Goal: Use online tool/utility: Utilize a website feature to perform a specific function

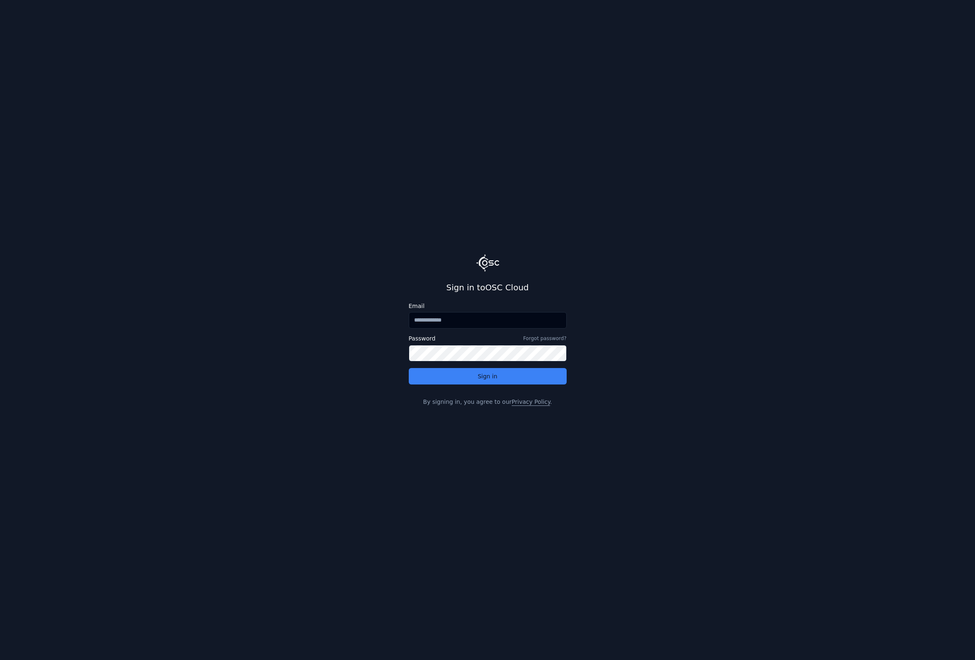
click at [430, 319] on input "Email" at bounding box center [488, 320] width 158 height 16
type input "**********"
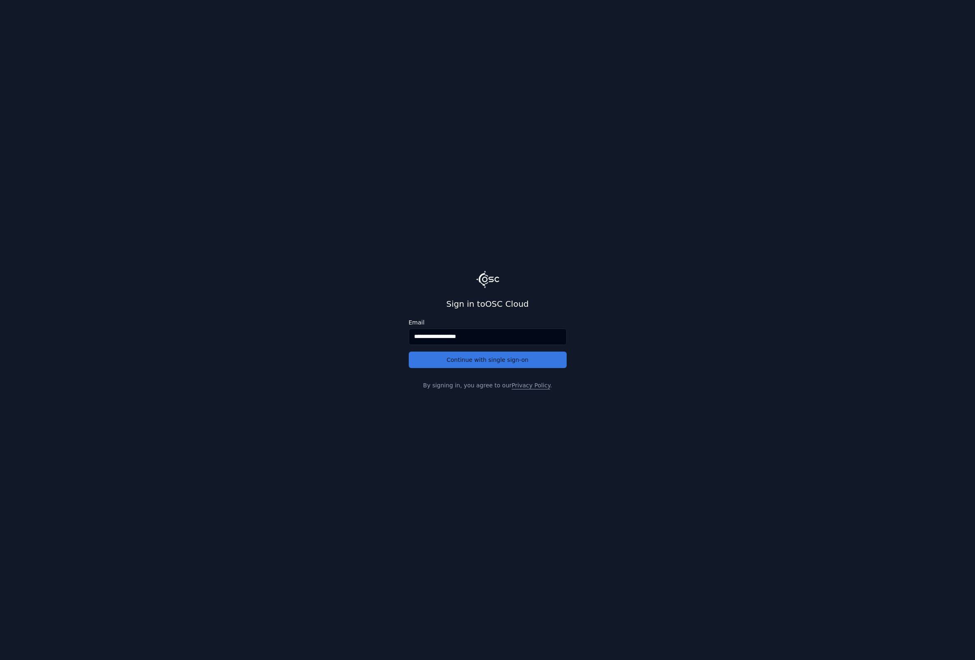
click at [453, 362] on button "Continue with single sign-on" at bounding box center [488, 359] width 158 height 16
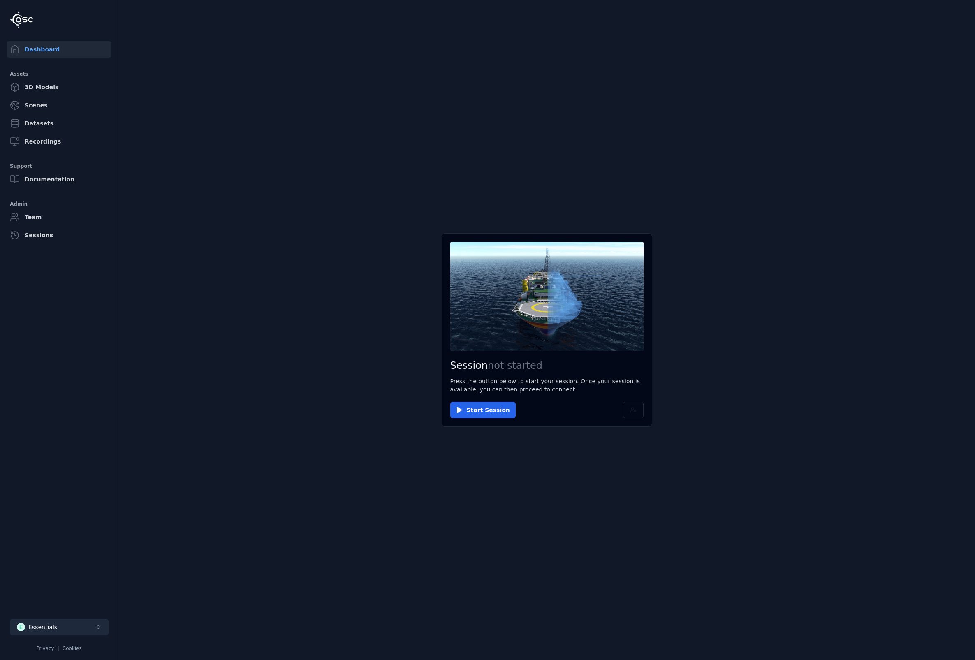
click at [87, 633] on button "E Essentials" at bounding box center [59, 627] width 99 height 16
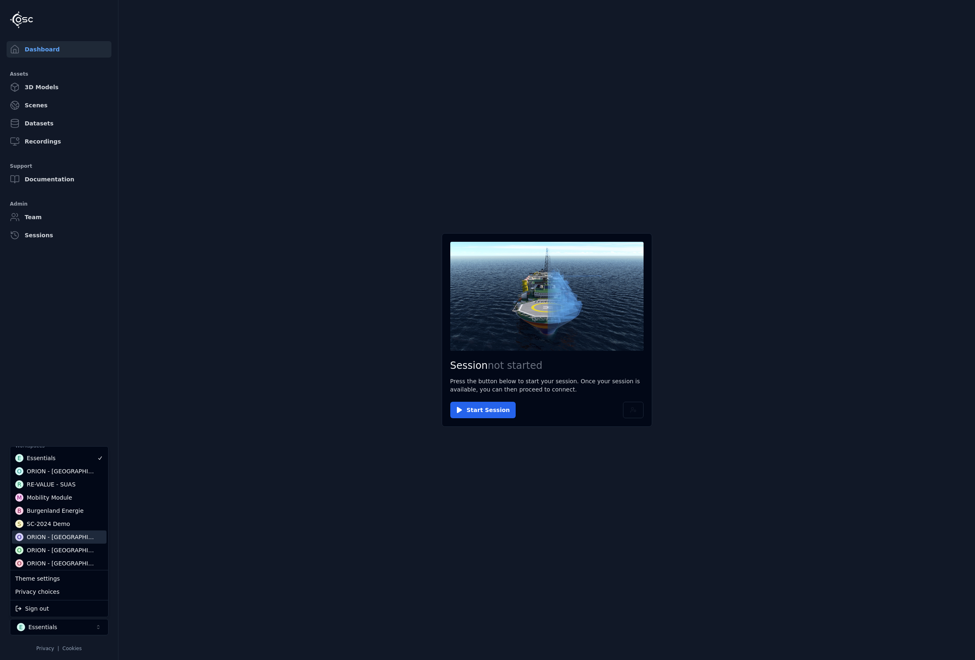
scroll to position [41, 0]
click at [45, 535] on div "ORION - [GEOGRAPHIC_DATA]" at bounding box center [62, 536] width 71 height 8
click at [485, 410] on html "Dashboard Assets 3D Models Scenes Datasets Recordings Support Documentation Adm…" at bounding box center [487, 330] width 975 height 660
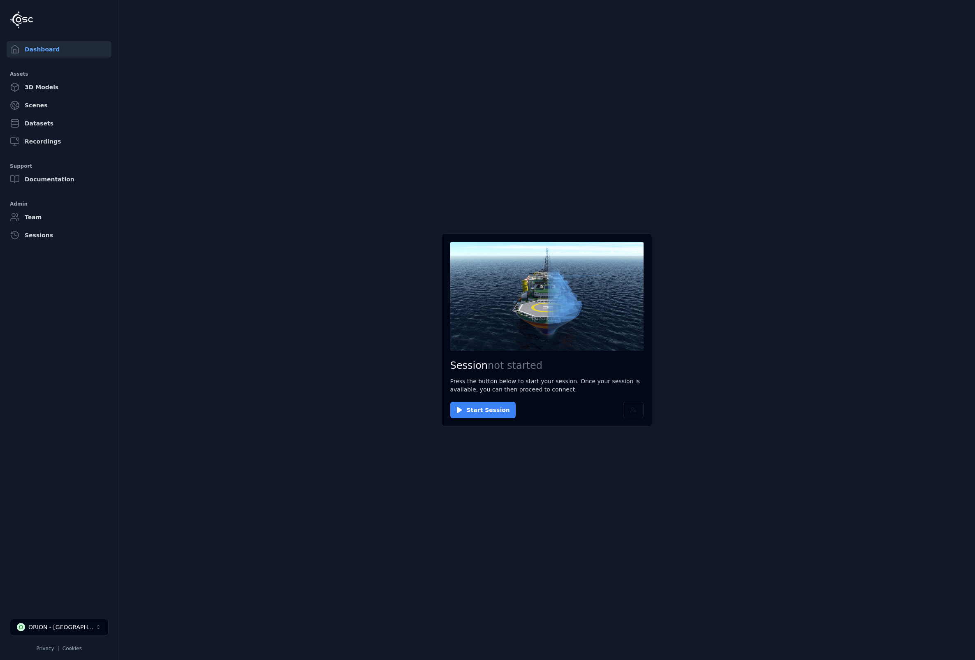
click at [478, 411] on button "Start Session" at bounding box center [482, 410] width 65 height 16
click at [472, 410] on button "Connect" at bounding box center [469, 410] width 38 height 16
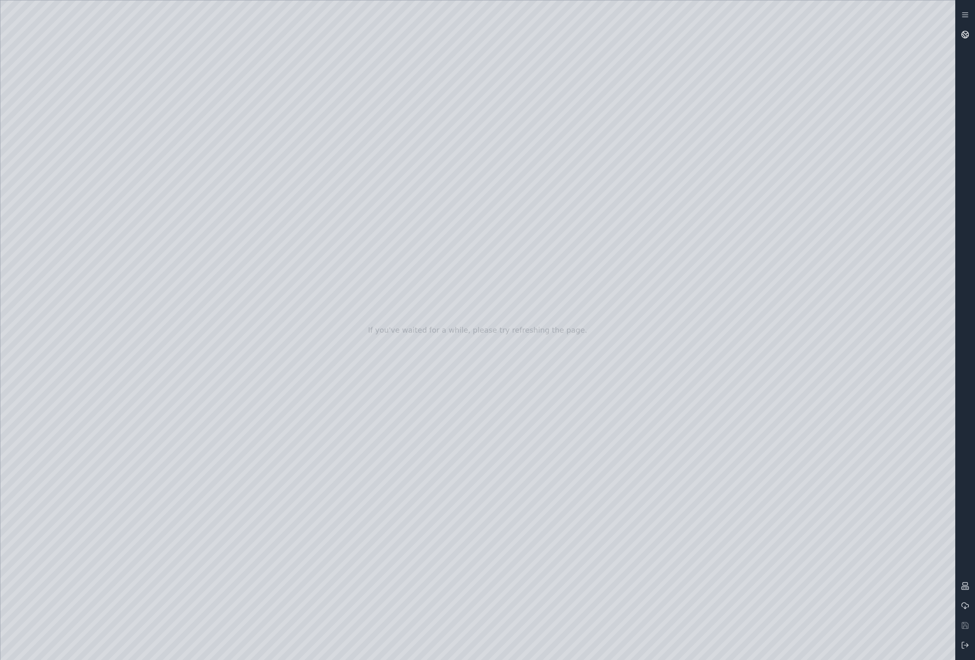
click at [960, 32] on link at bounding box center [965, 35] width 20 height 20
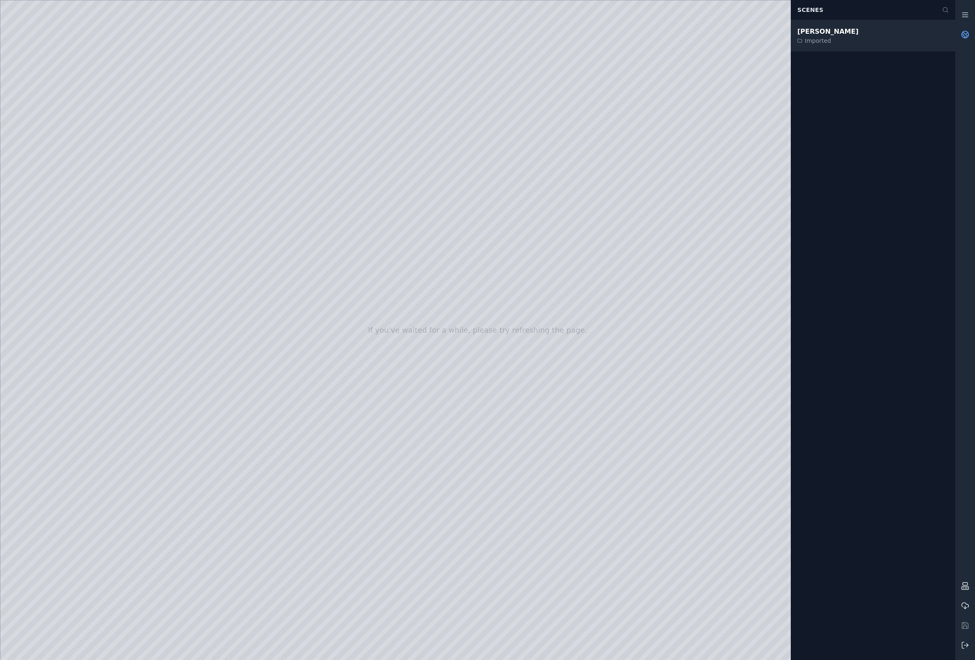
click at [831, 33] on div "[PERSON_NAME]" at bounding box center [827, 32] width 61 height 10
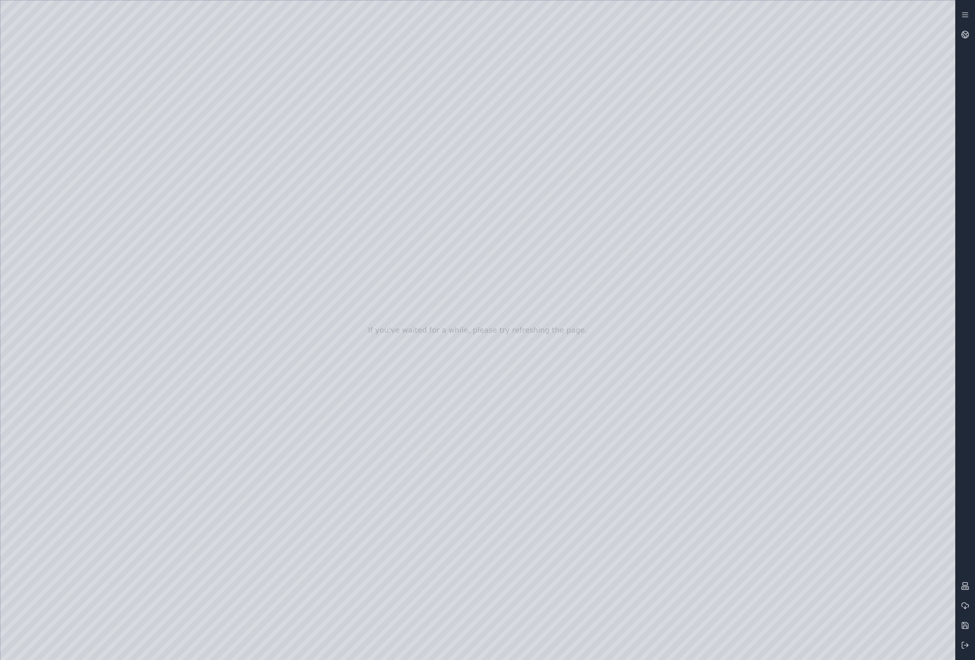
drag, startPoint x: 583, startPoint y: 366, endPoint x: 588, endPoint y: 391, distance: 25.2
drag, startPoint x: 536, startPoint y: 304, endPoint x: 566, endPoint y: 500, distance: 198.8
drag, startPoint x: 487, startPoint y: 314, endPoint x: 474, endPoint y: 372, distance: 58.9
drag, startPoint x: 474, startPoint y: 370, endPoint x: 474, endPoint y: 385, distance: 15.2
drag, startPoint x: 522, startPoint y: 377, endPoint x: 538, endPoint y: 332, distance: 47.5
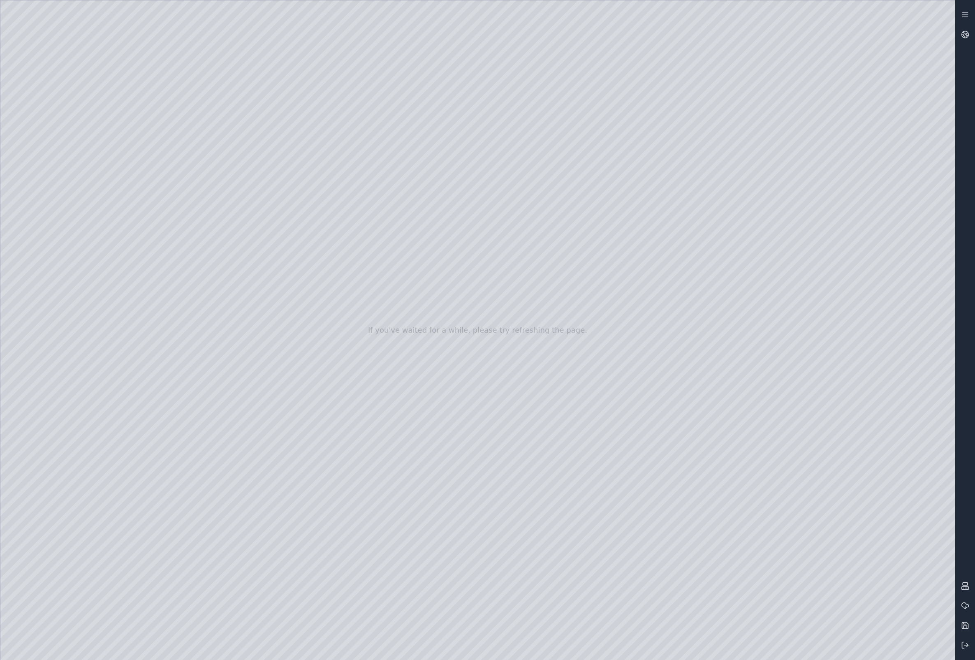
drag, startPoint x: 517, startPoint y: 306, endPoint x: 517, endPoint y: 316, distance: 9.5
click at [964, 624] on icon at bounding box center [964, 623] width 3 height 2
drag, startPoint x: 752, startPoint y: 368, endPoint x: 537, endPoint y: 414, distance: 219.2
drag, startPoint x: 561, startPoint y: 386, endPoint x: 765, endPoint y: 325, distance: 213.2
drag, startPoint x: 707, startPoint y: 220, endPoint x: 688, endPoint y: 678, distance: 458.4
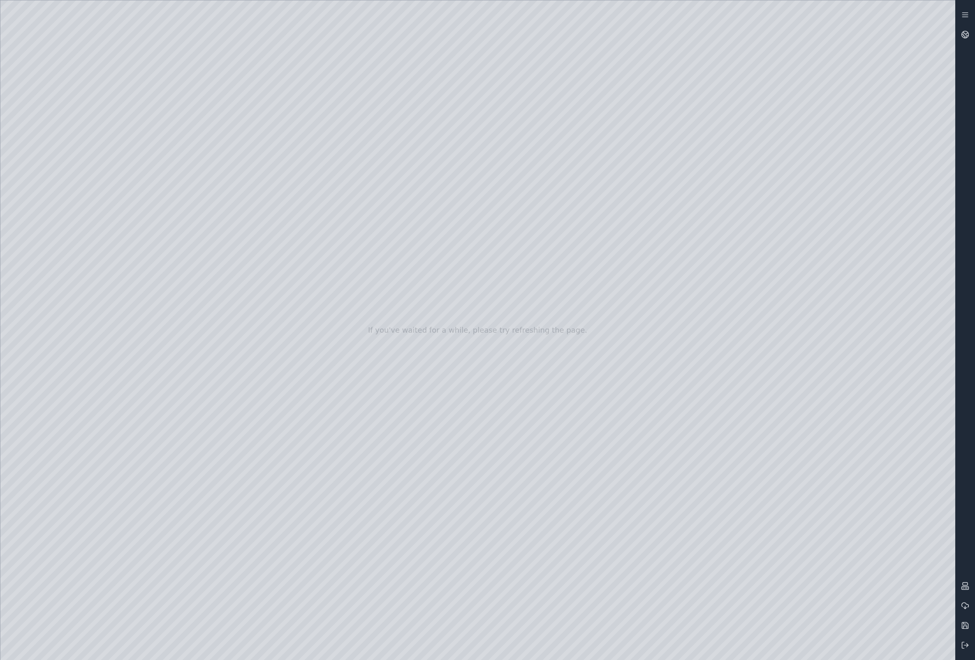
drag, startPoint x: 645, startPoint y: 352, endPoint x: 661, endPoint y: 437, distance: 86.7
drag, startPoint x: 606, startPoint y: 400, endPoint x: 623, endPoint y: 419, distance: 25.6
